Goal: Information Seeking & Learning: Learn about a topic

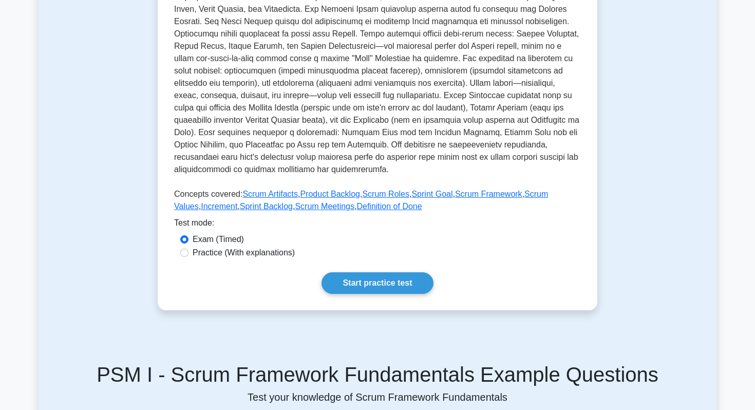
scroll to position [449, 0]
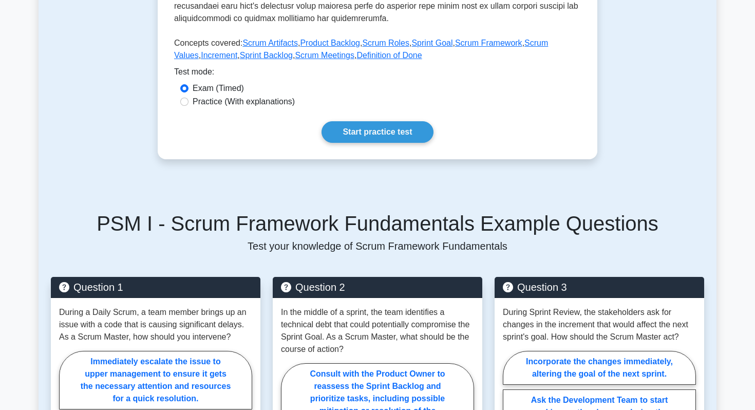
click at [264, 101] on label "Practice (With explanations)" at bounding box center [243, 101] width 102 height 12
click at [188, 101] on input "Practice (With explanations)" at bounding box center [184, 102] width 8 height 8
radio input "true"
click at [380, 133] on link "Start practice test" at bounding box center [376, 132] width 111 height 22
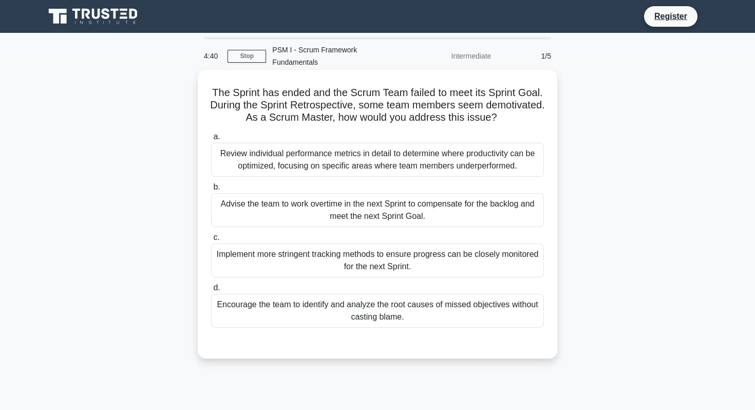
click at [334, 155] on div "Review individual performance metrics in detail to determine where productivity…" at bounding box center [377, 160] width 333 height 34
click at [211, 140] on input "a. Review individual performance metrics in detail to determine where productiv…" at bounding box center [211, 136] width 0 height 7
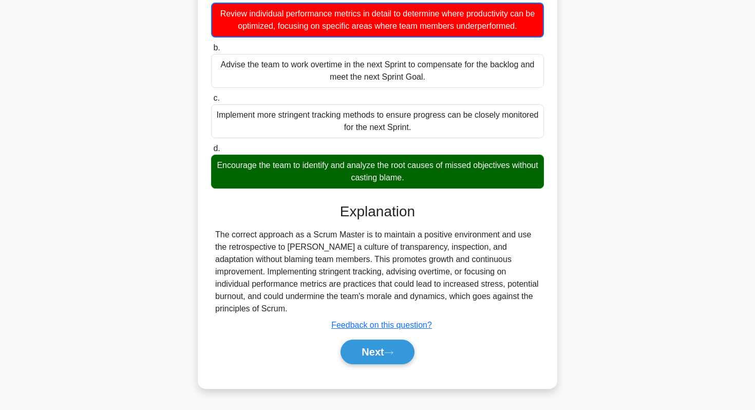
scroll to position [145, 0]
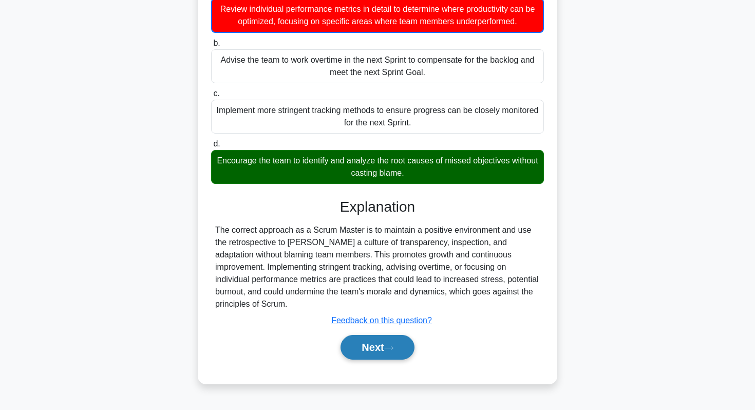
click at [363, 348] on button "Next" at bounding box center [376, 347] width 73 height 25
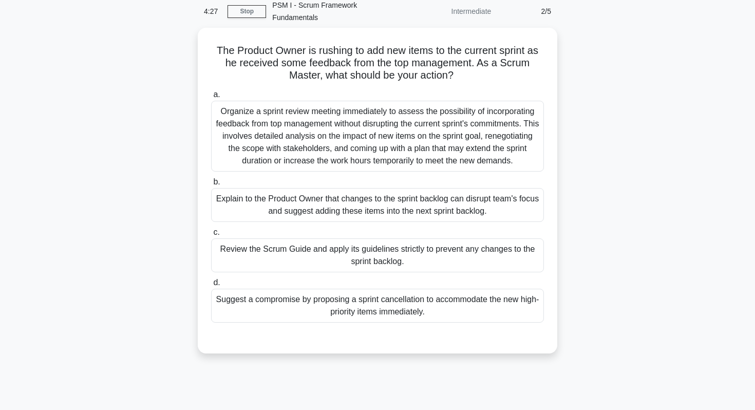
scroll to position [41, 0]
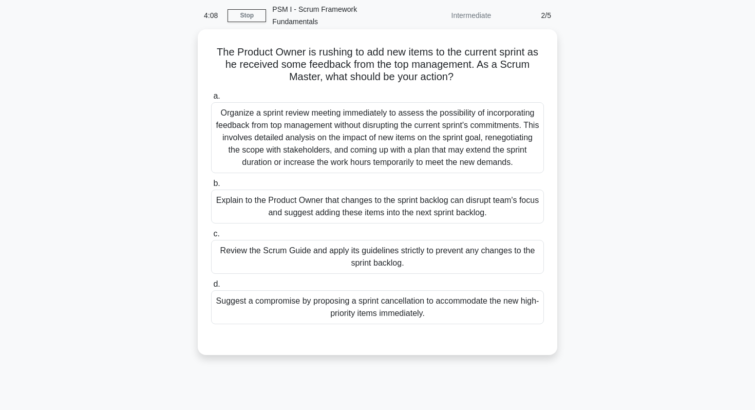
click at [377, 144] on div "Organize a sprint review meeting immediately to assess the possibility of incor…" at bounding box center [377, 137] width 333 height 71
click at [211, 100] on input "a. Organize a sprint review meeting immediately to assess the possibility of in…" at bounding box center [211, 96] width 0 height 7
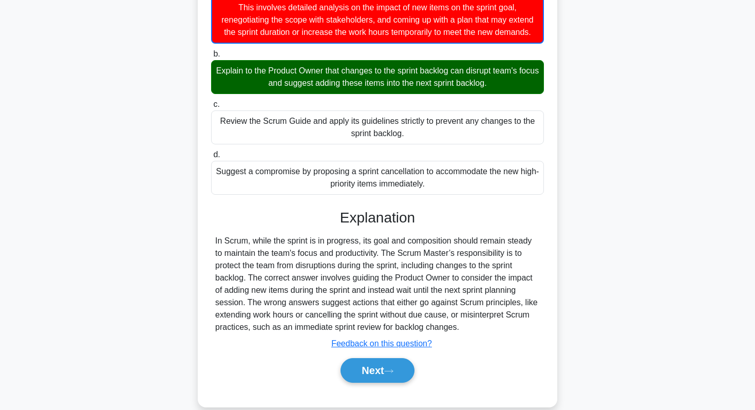
scroll to position [187, 0]
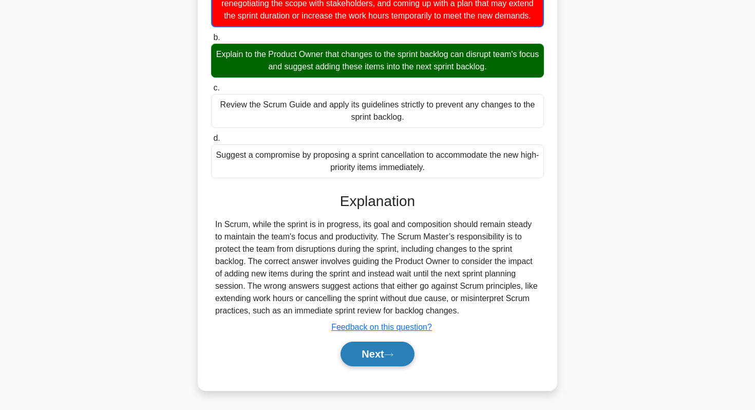
click at [386, 348] on button "Next" at bounding box center [376, 353] width 73 height 25
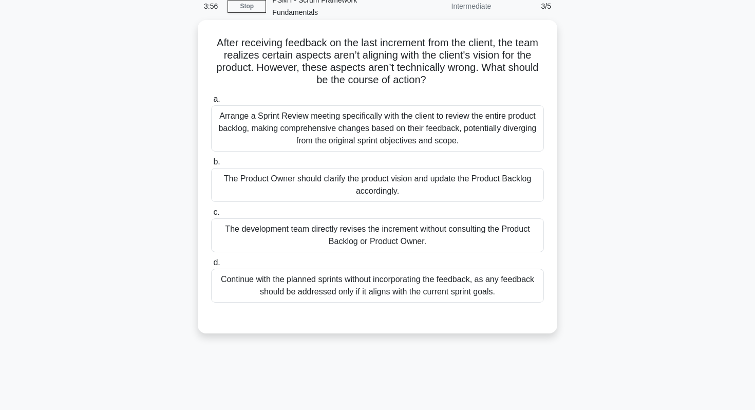
scroll to position [48, 0]
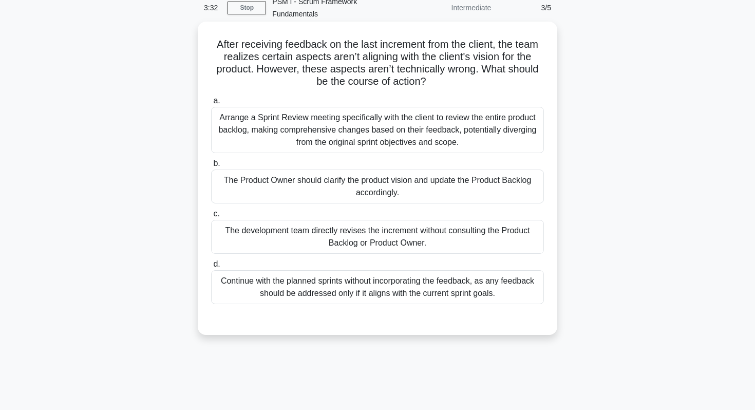
click at [356, 138] on div "Arrange a Sprint Review meeting specifically with the client to review the enti…" at bounding box center [377, 130] width 333 height 46
click at [211, 104] on input "a. Arrange a Sprint Review meeting specifically with the client to review the e…" at bounding box center [211, 101] width 0 height 7
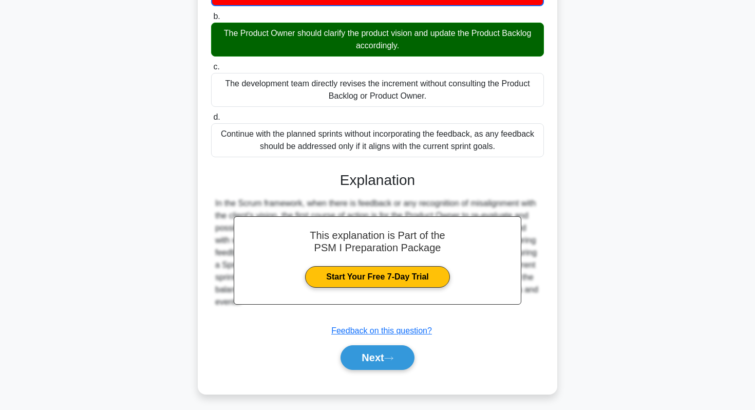
scroll to position [200, 0]
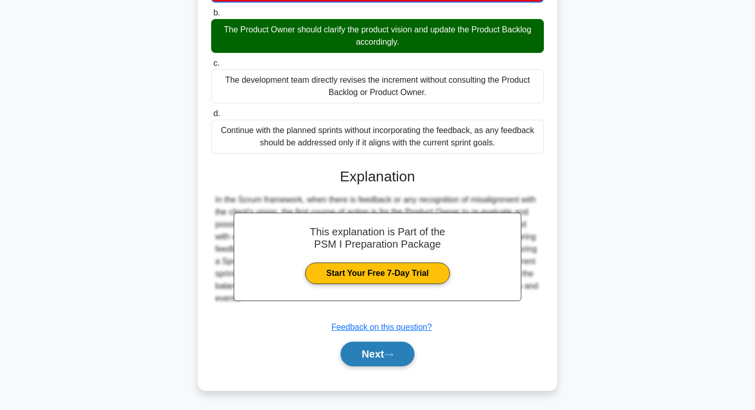
click at [362, 353] on button "Next" at bounding box center [376, 353] width 73 height 25
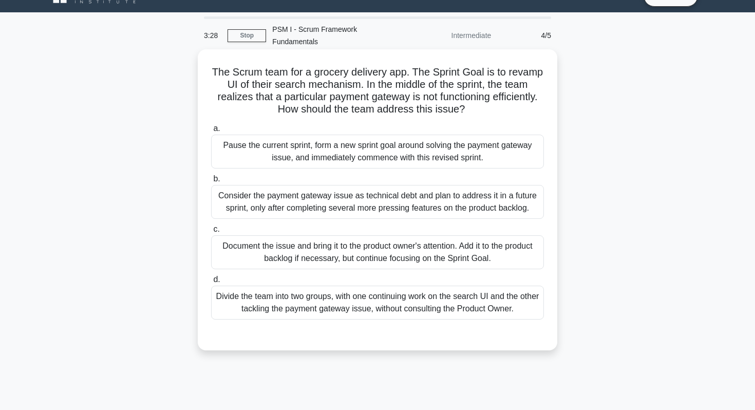
scroll to position [18, 0]
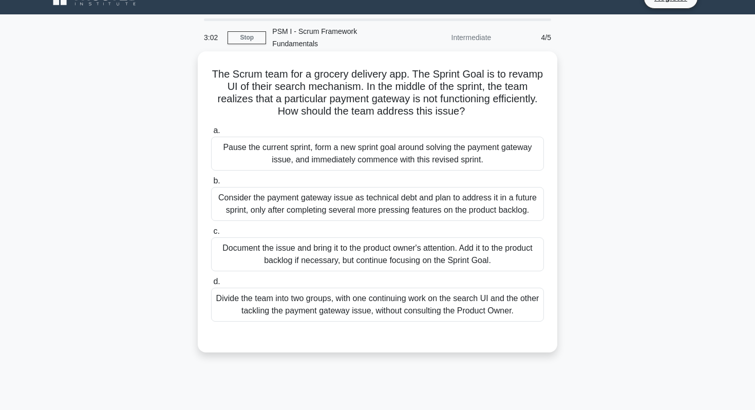
click at [362, 244] on div "Document the issue and bring it to the product owner's attention. Add it to the…" at bounding box center [377, 254] width 333 height 34
click at [211, 235] on input "c. Document the issue and bring it to the product owner's attention. Add it to …" at bounding box center [211, 231] width 0 height 7
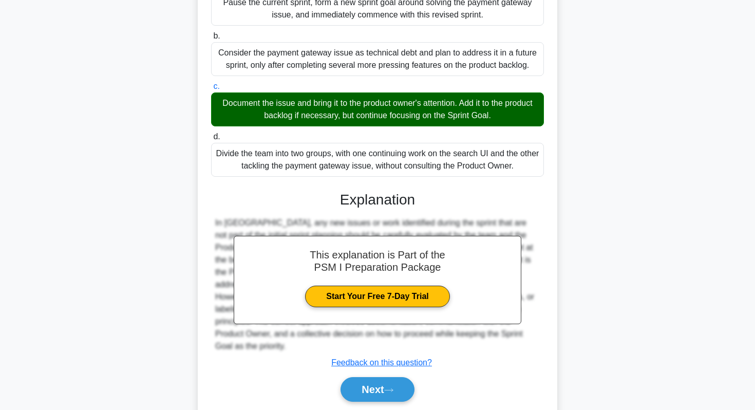
scroll to position [186, 0]
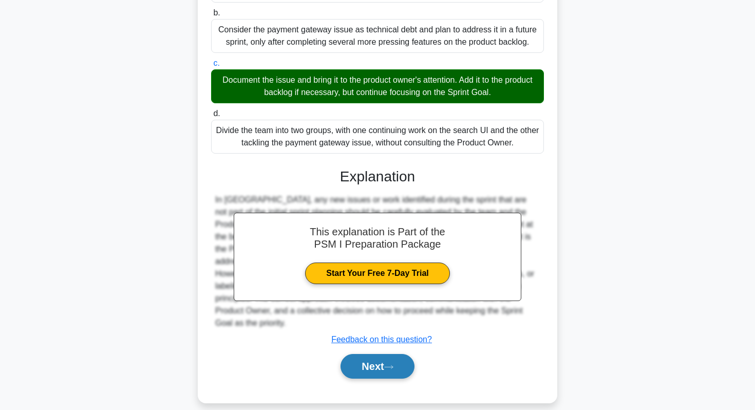
click at [365, 354] on button "Next" at bounding box center [376, 366] width 73 height 25
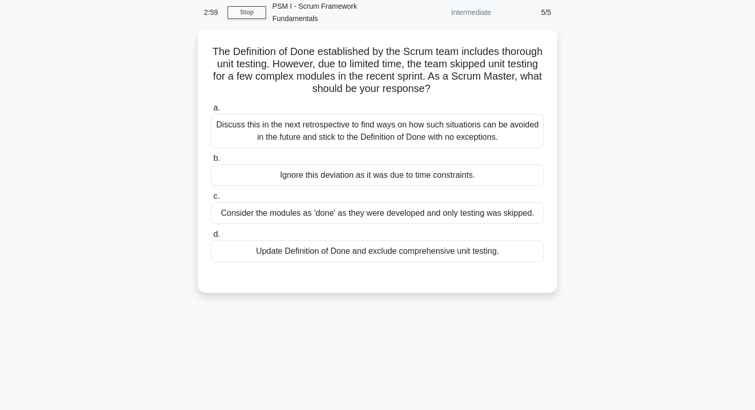
scroll to position [42, 0]
click at [300, 254] on div "Update Definition of Done and exclude comprehensive unit testing." at bounding box center [377, 251] width 333 height 22
click at [211, 237] on input "d. Update Definition of Done and exclude comprehensive unit testing." at bounding box center [211, 233] width 0 height 7
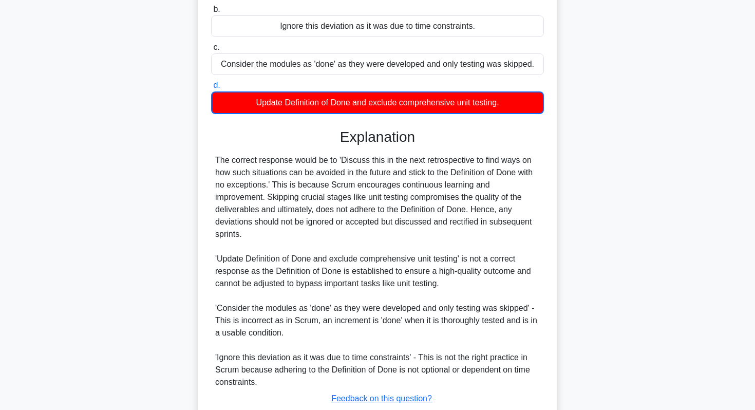
scroll to position [249, 0]
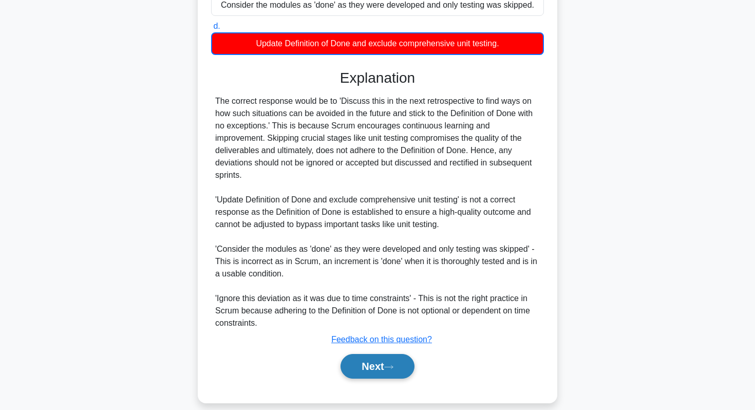
click at [373, 361] on button "Next" at bounding box center [376, 366] width 73 height 25
